Goal: Task Accomplishment & Management: Use online tool/utility

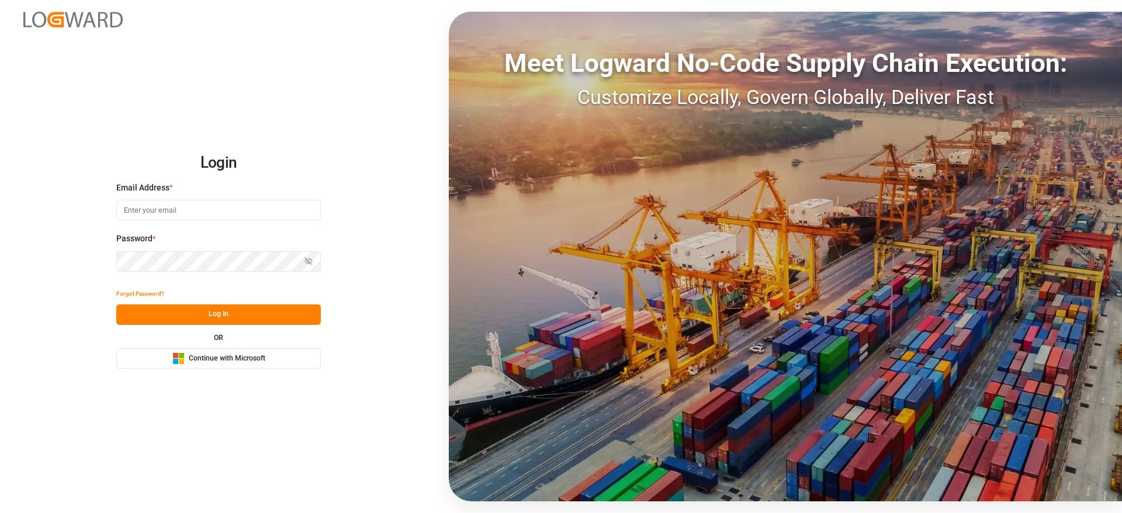
click at [278, 360] on button "Microsoft Logo Continue with Microsoft" at bounding box center [218, 358] width 205 height 20
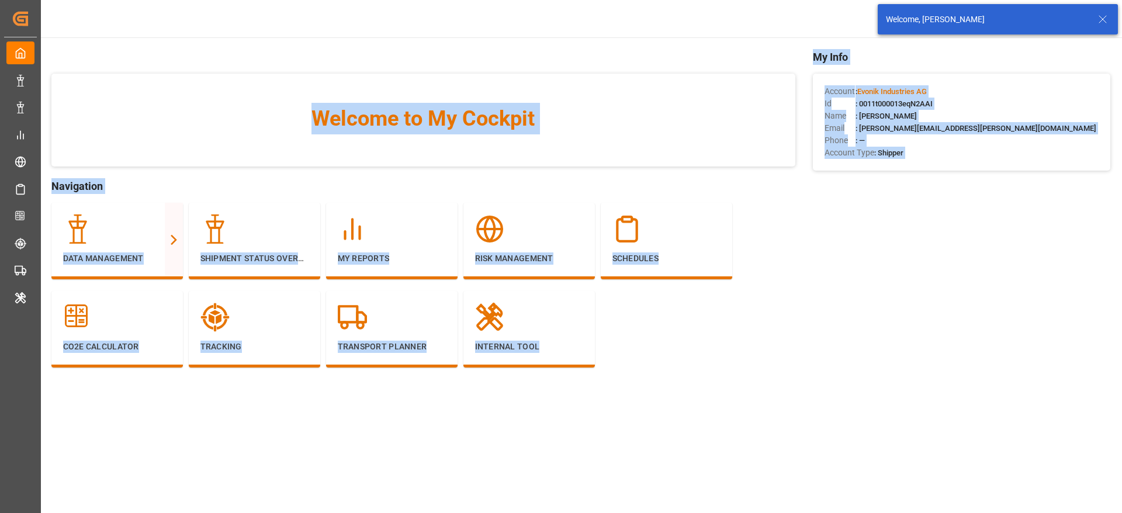
click at [791, 352] on div "Data Management Full View Slim View Shipment Status Overview My Reports Risk Ma…" at bounding box center [423, 291] width 744 height 177
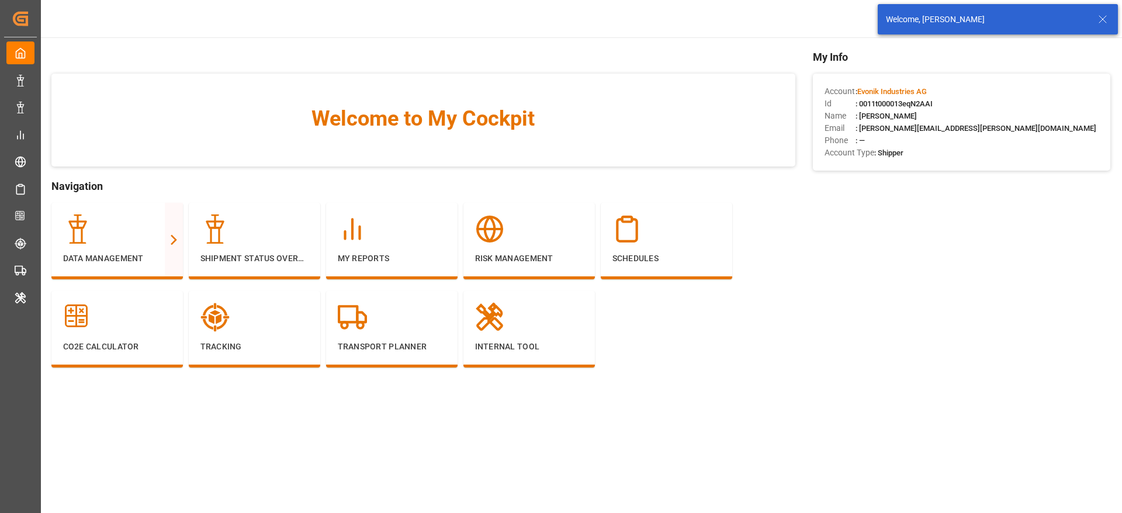
click at [1107, 23] on icon at bounding box center [1103, 19] width 14 height 14
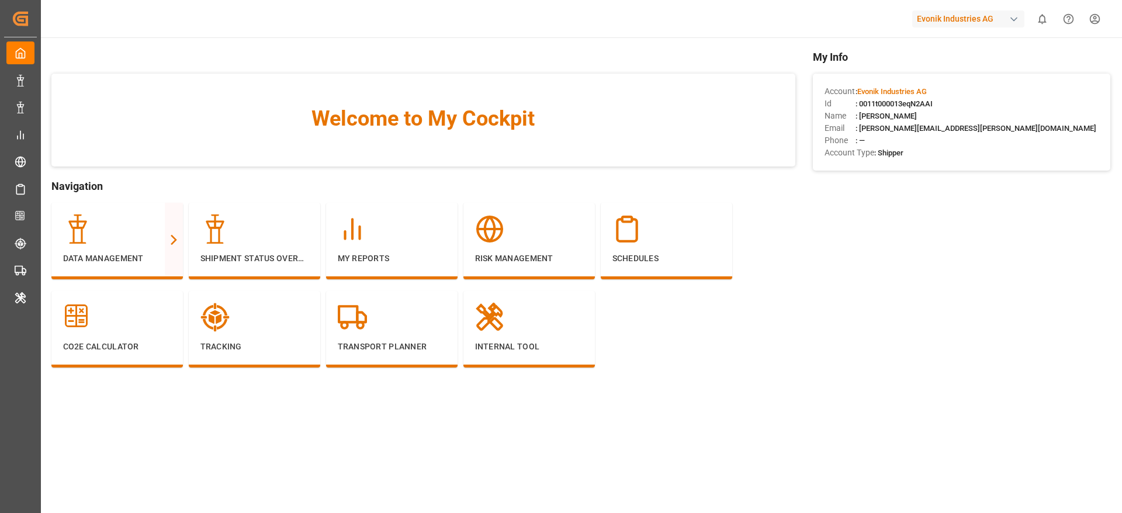
click at [1000, 17] on div "Evonik Industries AG" at bounding box center [968, 19] width 112 height 17
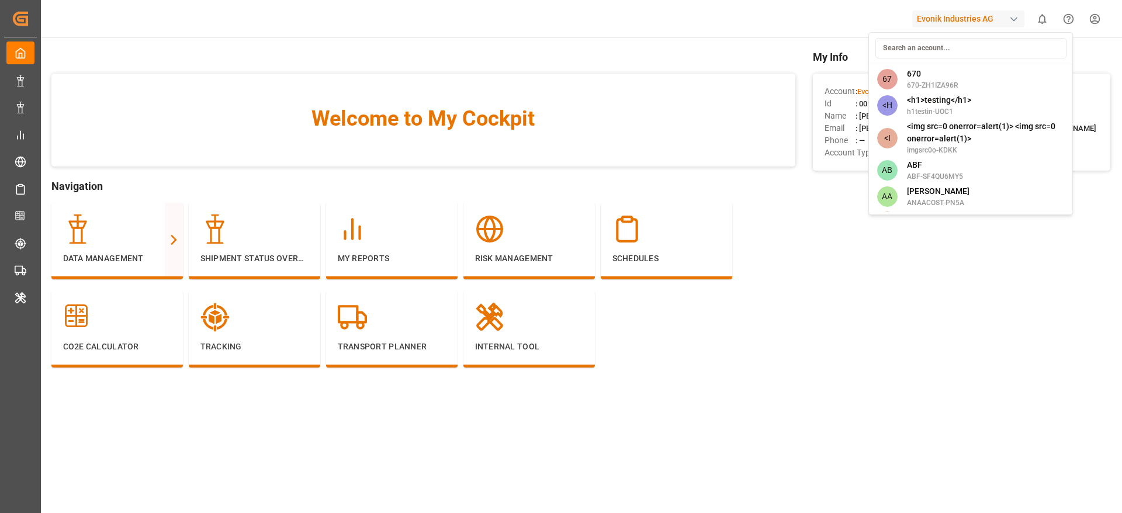
click at [984, 49] on input at bounding box center [971, 48] width 191 height 20
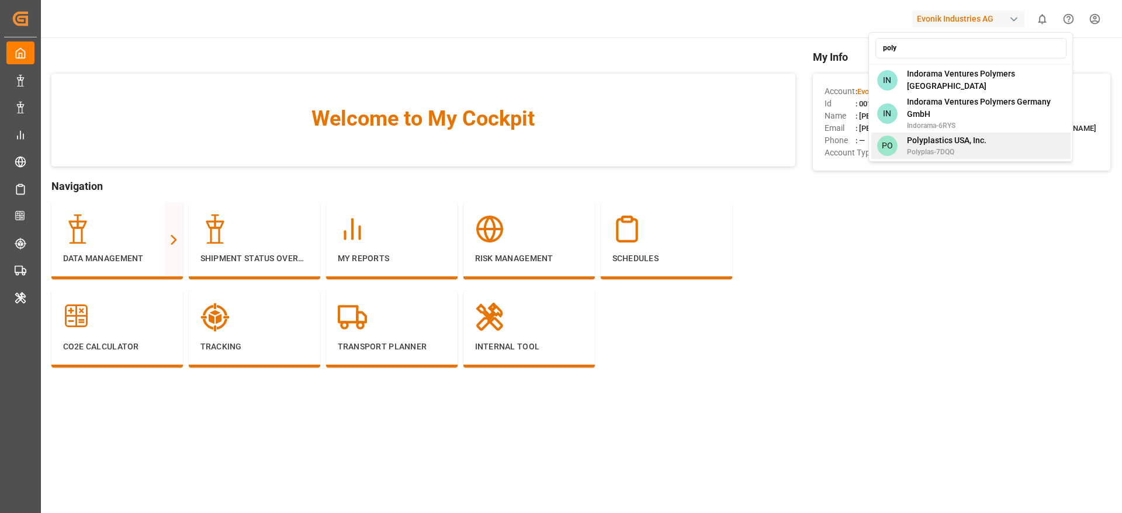
type input "poly"
click at [984, 147] on span "Polyplas-7DQQ" at bounding box center [946, 152] width 79 height 11
